Goal: Information Seeking & Learning: Learn about a topic

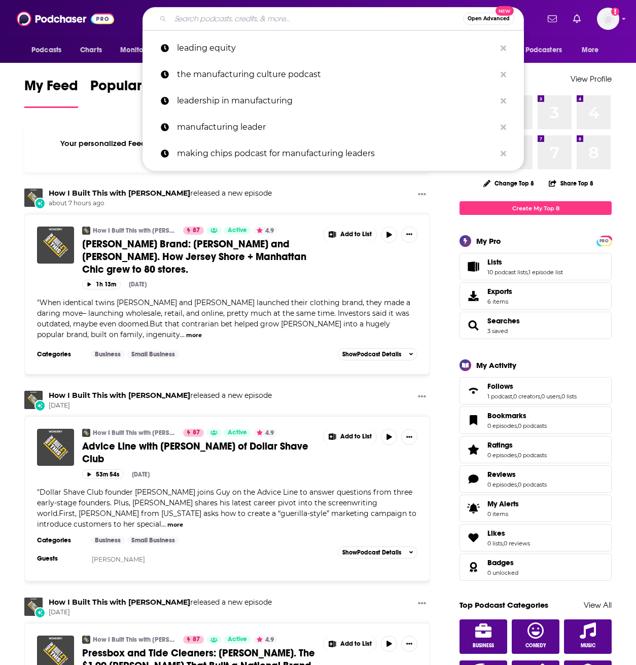
click at [284, 13] on input "Search podcasts, credits, & more..." at bounding box center [316, 19] width 293 height 16
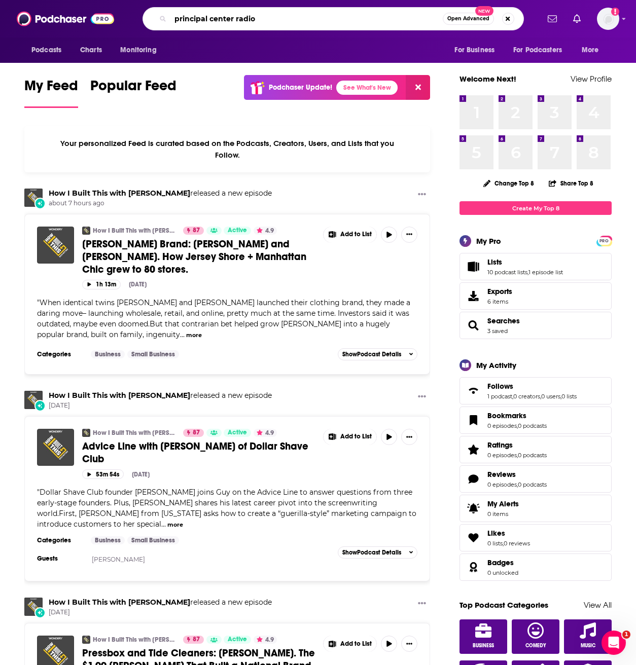
type input "principal center radio"
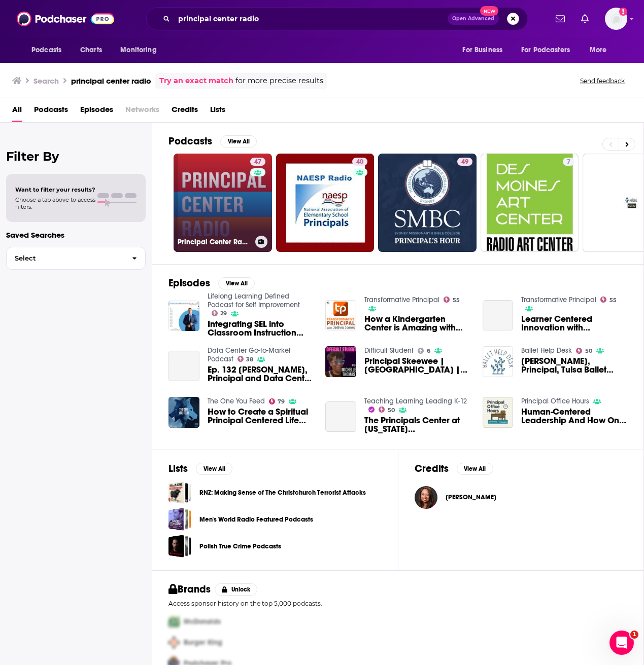
click at [222, 185] on link "47 Principal Center Radio" at bounding box center [222, 203] width 98 height 98
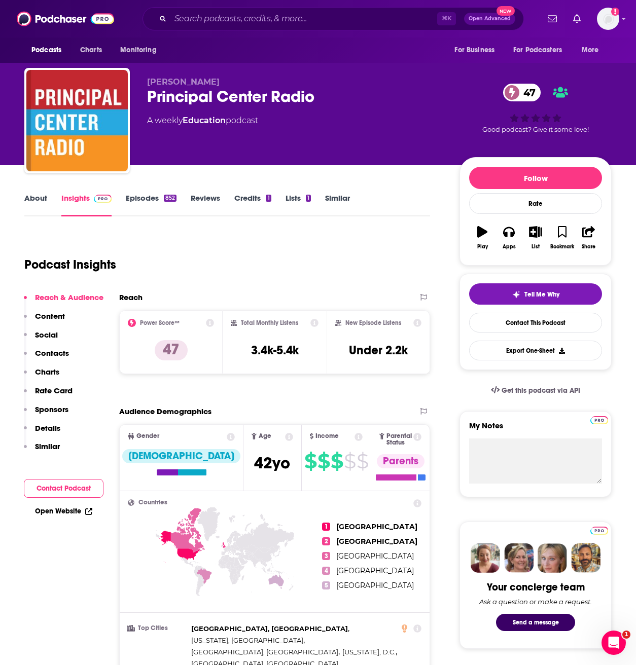
scroll to position [48, 0]
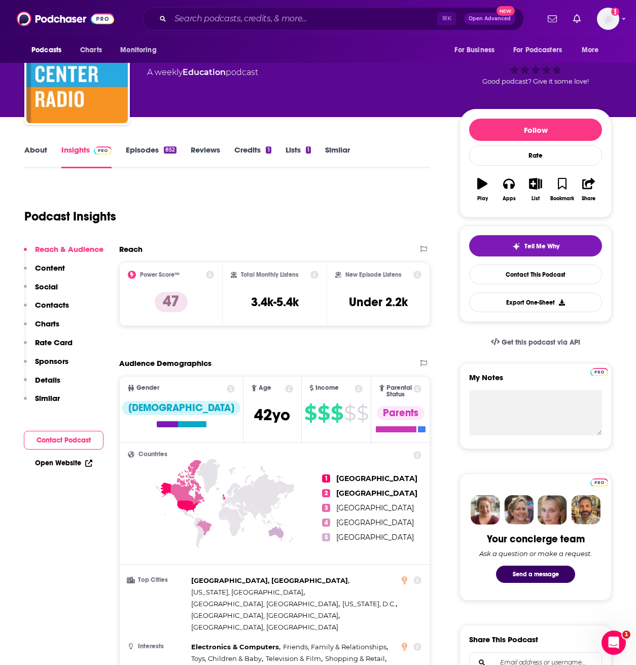
click at [417, 271] on icon at bounding box center [417, 275] width 8 height 8
click at [186, 220] on div "Podcast Insights" at bounding box center [223, 211] width 398 height 52
click at [136, 145] on link "Episodes 852" at bounding box center [151, 156] width 51 height 23
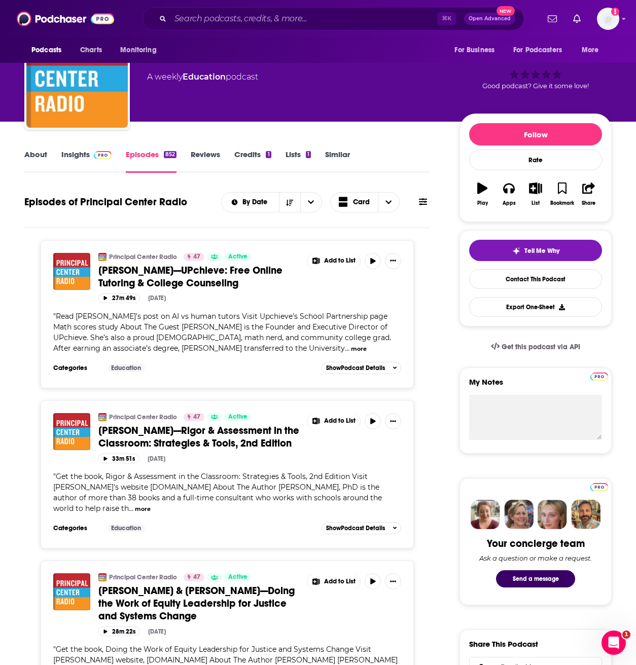
scroll to position [44, 0]
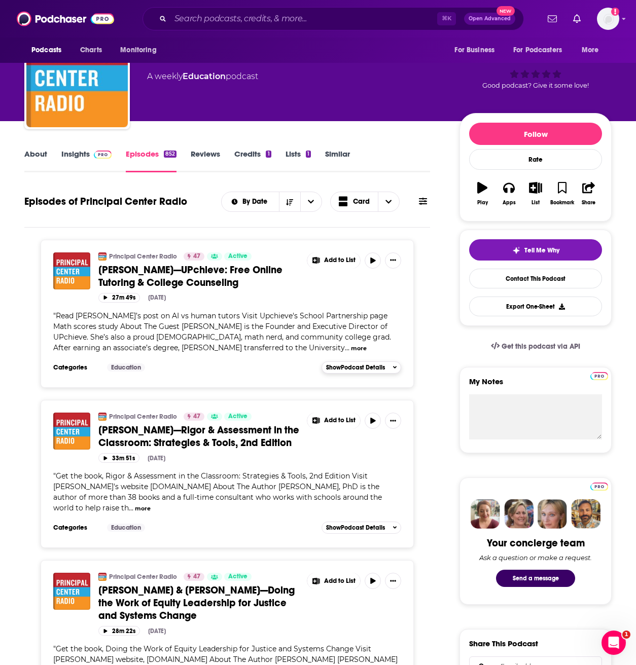
click at [363, 367] on span "Show Podcast Details" at bounding box center [355, 367] width 59 height 7
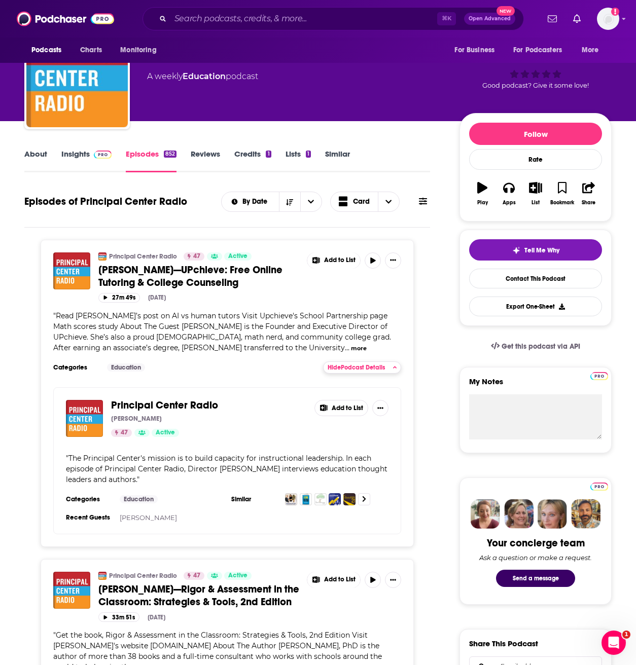
click at [363, 367] on span "Hide Podcast Details" at bounding box center [356, 367] width 57 height 7
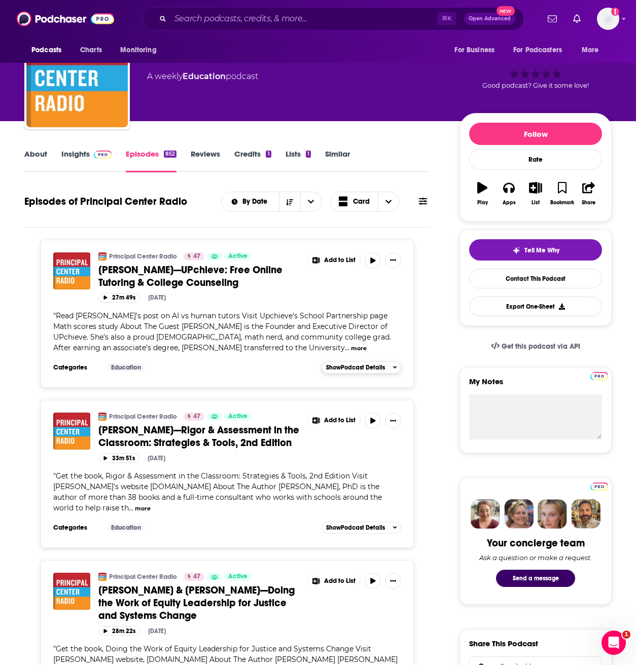
click at [346, 368] on span "Show Podcast Details" at bounding box center [355, 367] width 59 height 7
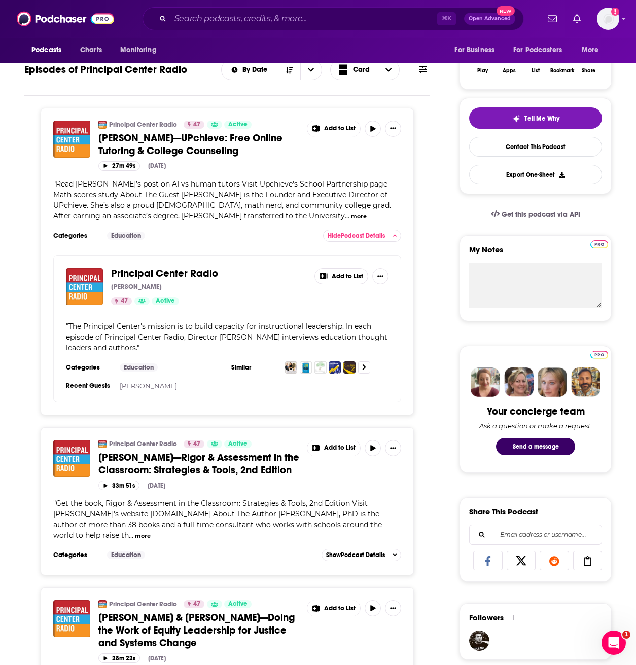
scroll to position [179, 0]
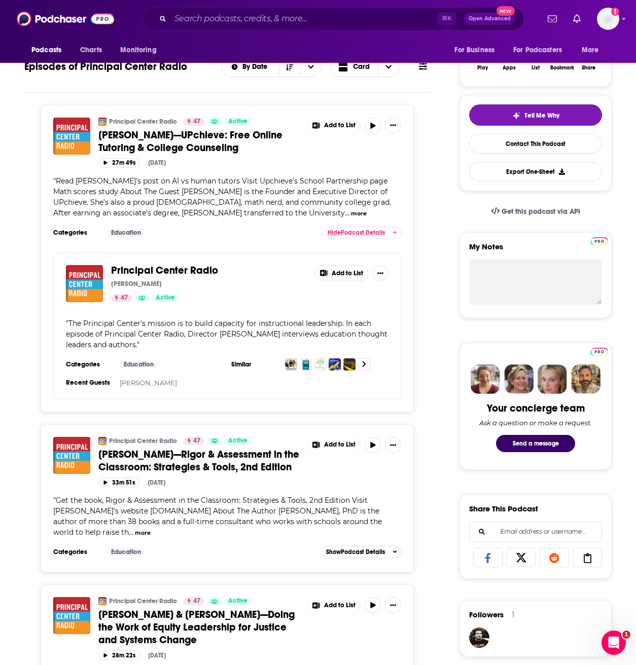
drag, startPoint x: 182, startPoint y: 380, endPoint x: 96, endPoint y: 384, distance: 86.3
click at [96, 384] on div "Recent Guests [PERSON_NAME]" at bounding box center [144, 383] width 157 height 8
